Goal: Navigation & Orientation: Find specific page/section

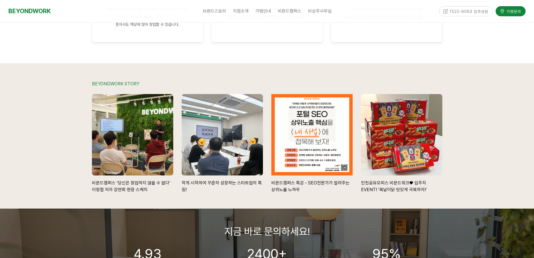
scroll to position [1261, 0]
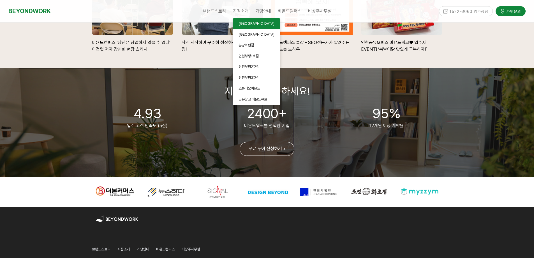
click at [245, 24] on span "[GEOGRAPHIC_DATA]" at bounding box center [256, 23] width 36 height 4
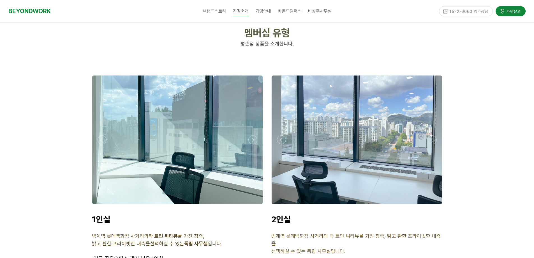
scroll to position [1457, 0]
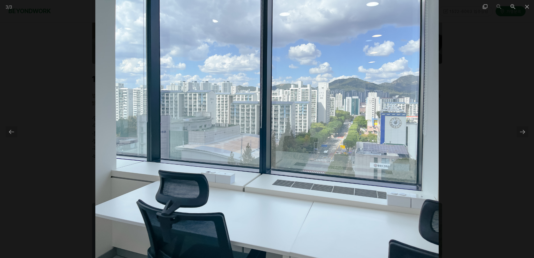
drag, startPoint x: 300, startPoint y: 116, endPoint x: 449, endPoint y: 70, distance: 155.3
click at [308, 113] on img at bounding box center [266, 129] width 343 height 258
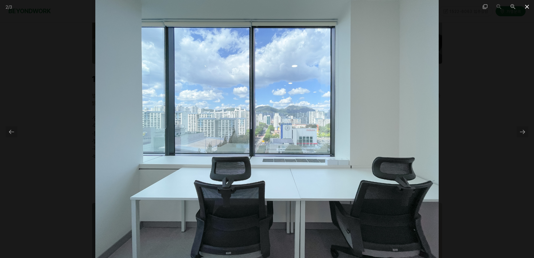
click at [526, 9] on span at bounding box center [527, 6] width 14 height 13
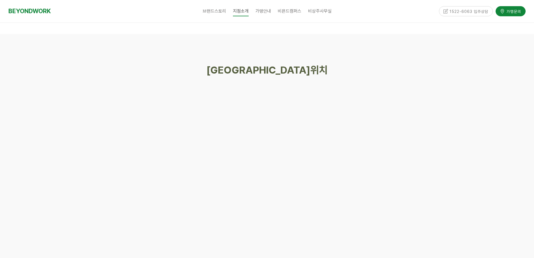
scroll to position [2634, 0]
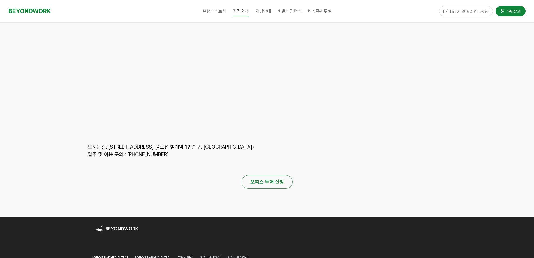
click at [256, 178] on strong "오피스 투어 신청" at bounding box center [267, 181] width 34 height 6
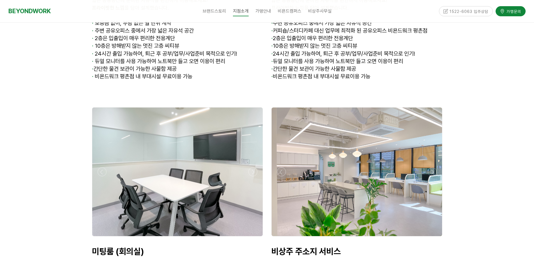
scroll to position [2074, 0]
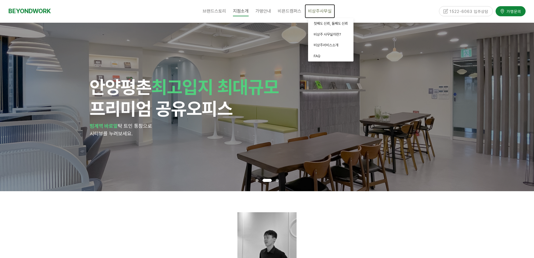
click at [312, 13] on span "비상주사무실" at bounding box center [320, 10] width 24 height 5
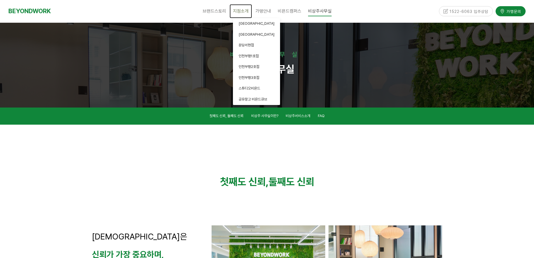
click at [243, 8] on span "지점소개" at bounding box center [241, 10] width 16 height 5
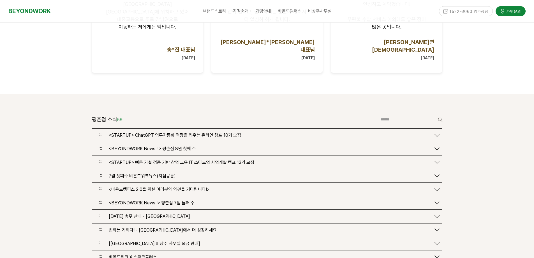
scroll to position [476, 0]
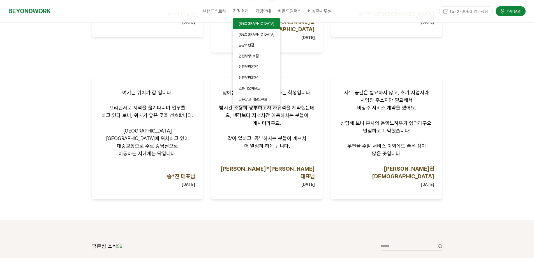
click at [254, 25] on span "[GEOGRAPHIC_DATA]" at bounding box center [256, 23] width 36 height 4
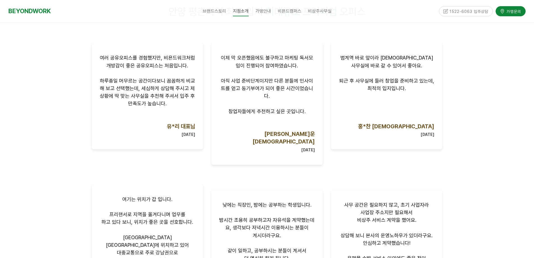
scroll to position [504, 0]
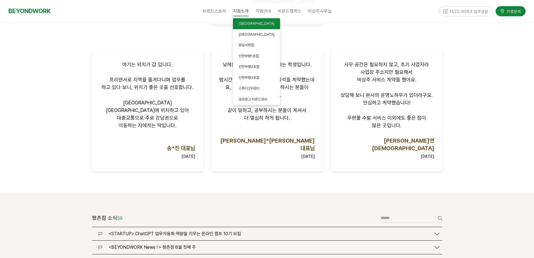
click at [245, 22] on span "[GEOGRAPHIC_DATA]" at bounding box center [256, 23] width 36 height 4
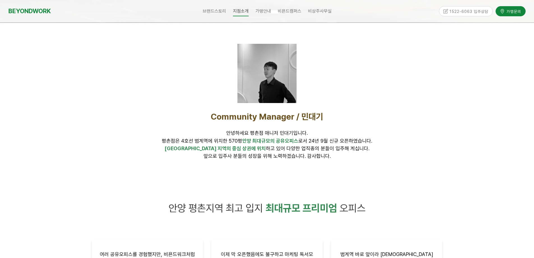
scroll to position [0, 0]
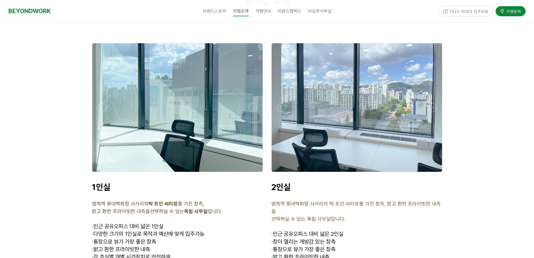
scroll to position [1345, 0]
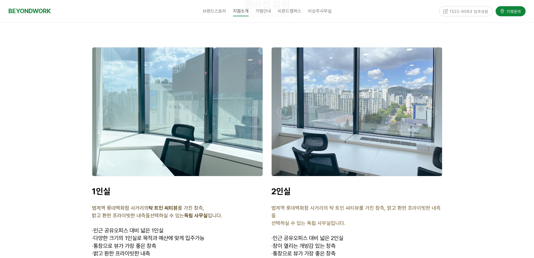
click at [351, 145] on div at bounding box center [357, 111] width 170 height 128
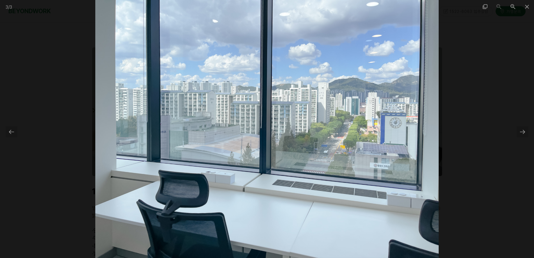
scroll to position [1485, 0]
click at [520, 133] on div at bounding box center [522, 131] width 12 height 11
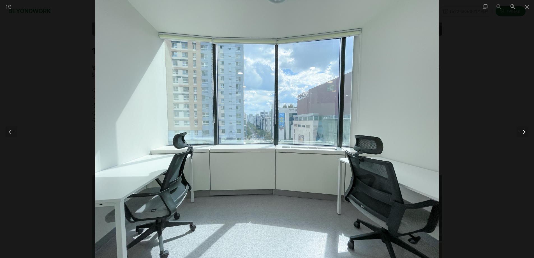
click at [520, 133] on div at bounding box center [522, 131] width 12 height 11
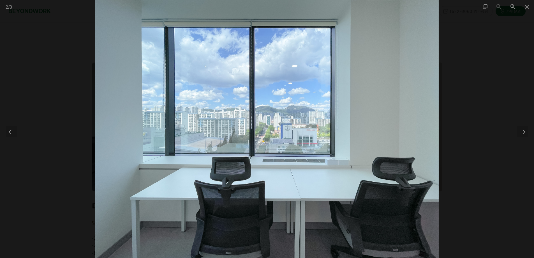
click at [501, 84] on div at bounding box center [267, 129] width 534 height 258
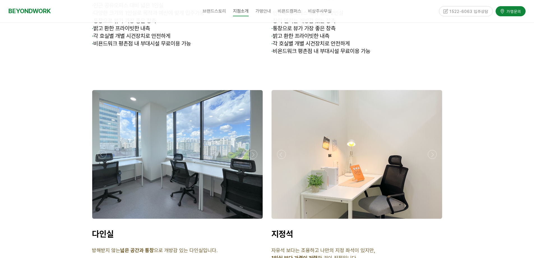
scroll to position [1597, 0]
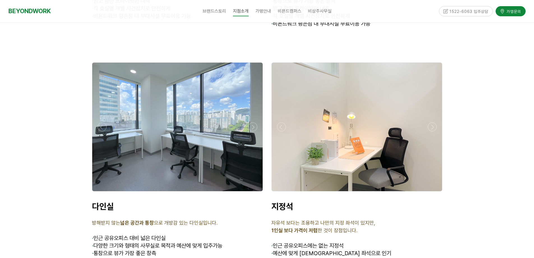
click at [205, 131] on div at bounding box center [177, 126] width 170 height 128
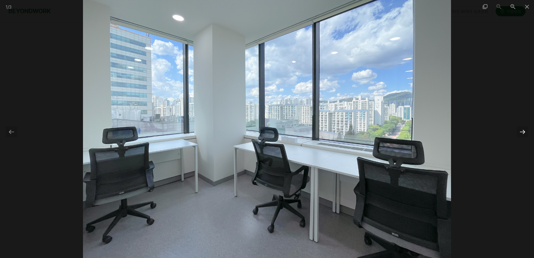
click at [520, 134] on div at bounding box center [522, 131] width 12 height 11
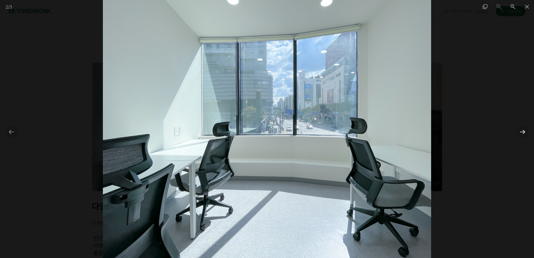
click at [521, 129] on div at bounding box center [522, 131] width 12 height 11
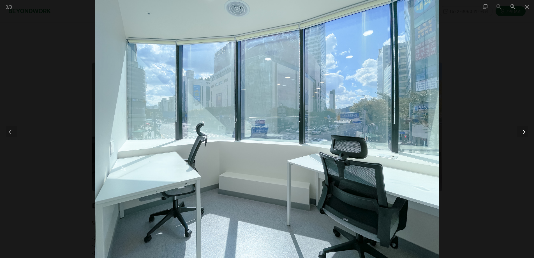
click at [522, 126] on div at bounding box center [522, 131] width 12 height 11
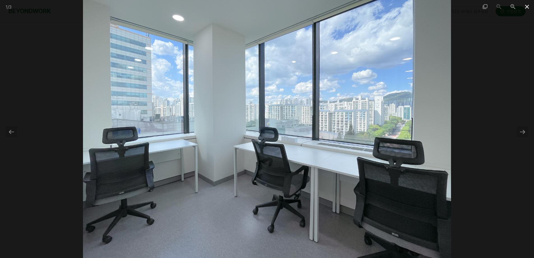
click at [530, 6] on span at bounding box center [527, 6] width 14 height 13
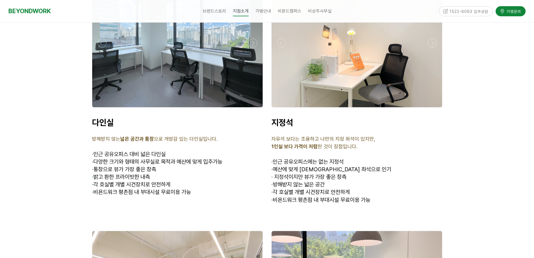
scroll to position [1681, 0]
